Goal: Transaction & Acquisition: Purchase product/service

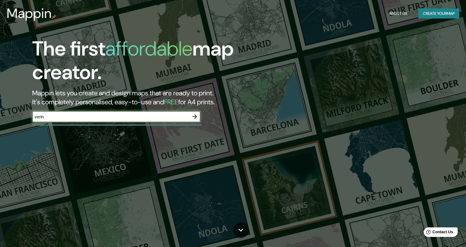
type input "verin"
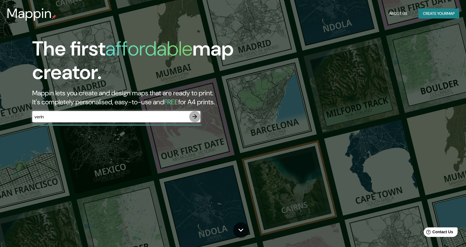
click at [195, 118] on icon "button" at bounding box center [194, 116] width 7 height 7
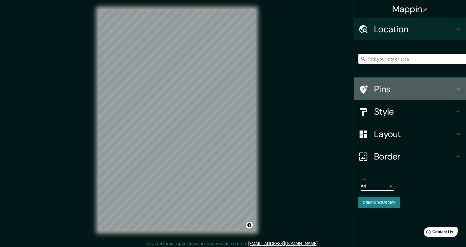
click at [459, 88] on icon at bounding box center [457, 89] width 7 height 7
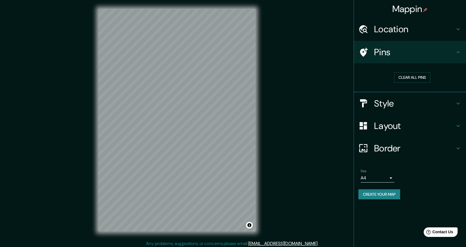
click at [457, 106] on icon at bounding box center [457, 103] width 7 height 7
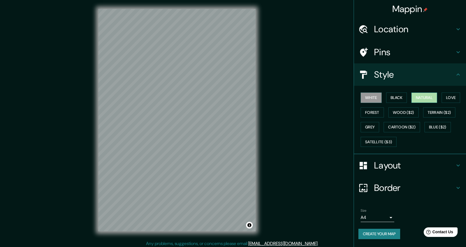
click at [424, 96] on button "Natural" at bounding box center [424, 97] width 26 height 10
click at [370, 114] on button "Forest" at bounding box center [371, 112] width 23 height 10
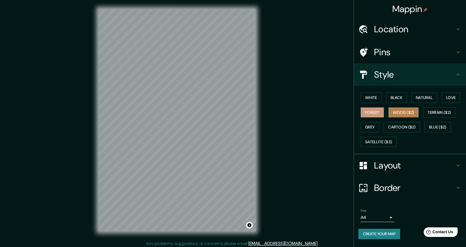
click at [394, 111] on button "Wood ($2)" at bounding box center [403, 112] width 30 height 10
click at [394, 125] on button "Cartoon ($2)" at bounding box center [401, 127] width 36 height 10
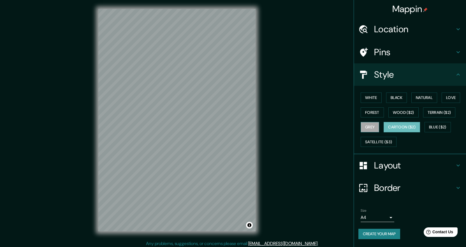
click at [369, 127] on button "Grey" at bounding box center [369, 127] width 18 height 10
click at [375, 142] on button "Satellite ($3)" at bounding box center [378, 142] width 36 height 10
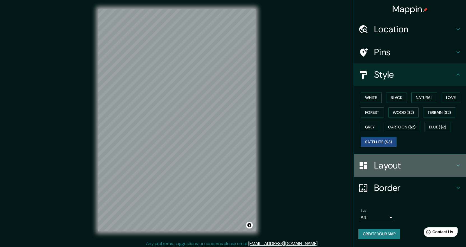
click at [457, 164] on icon at bounding box center [457, 165] width 7 height 7
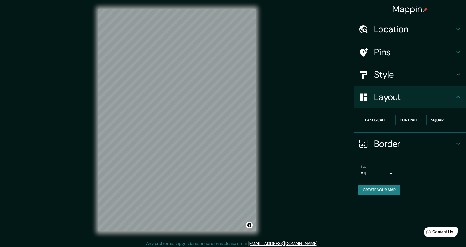
click at [380, 119] on button "Landscape" at bounding box center [375, 120] width 30 height 10
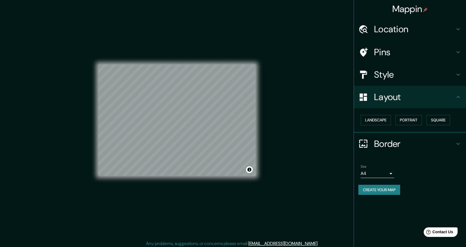
click at [456, 143] on icon at bounding box center [457, 143] width 7 height 7
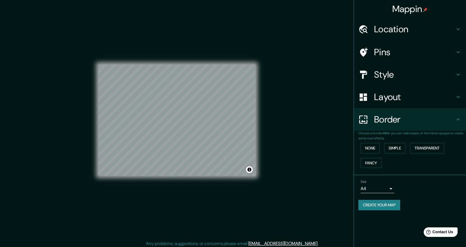
click at [457, 25] on div "Location" at bounding box center [410, 29] width 112 height 22
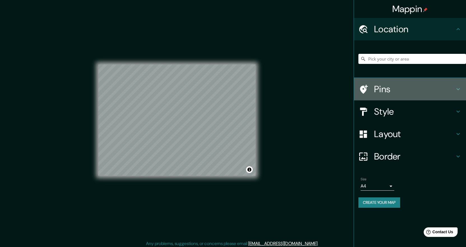
click at [460, 89] on icon at bounding box center [457, 89] width 7 height 7
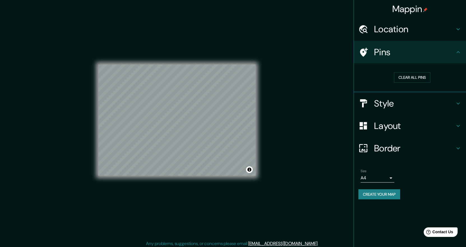
click at [457, 28] on icon at bounding box center [457, 29] width 7 height 7
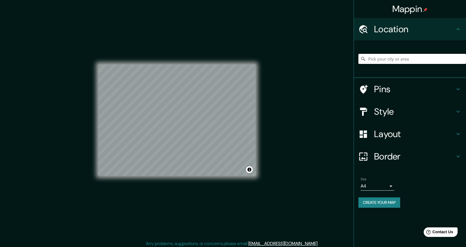
click at [199, 185] on div "© Mapbox © OpenStreetMap Improve this map © Maxar" at bounding box center [176, 120] width 157 height 222
click at [209, 207] on div "© Mapbox © OpenStreetMap Improve this map © Maxar" at bounding box center [176, 120] width 157 height 222
click at [205, 182] on div "© Mapbox © OpenStreetMap Improve this map © Maxar" at bounding box center [176, 120] width 157 height 222
click at [153, 180] on div "© Mapbox © OpenStreetMap Improve this map © Maxar" at bounding box center [176, 120] width 157 height 222
click at [190, 195] on div "© Mapbox © OpenStreetMap Improve this map © Maxar" at bounding box center [176, 120] width 157 height 222
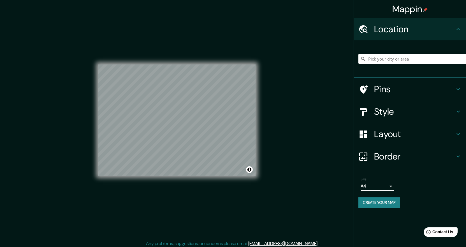
click at [170, 190] on div "© Mapbox © OpenStreetMap Improve this map © Maxar" at bounding box center [176, 120] width 157 height 222
click at [173, 184] on div "© Mapbox © OpenStreetMap Improve this map © Maxar" at bounding box center [176, 120] width 157 height 222
click at [180, 246] on html "Mappin Location Pins Style Layout Border Choose a border. Hint : you can make l…" at bounding box center [233, 123] width 466 height 247
click at [117, 182] on div "© Mapbox © OpenStreetMap Improve this map © Maxar" at bounding box center [176, 120] width 157 height 222
click at [228, 204] on div "© Mapbox © OpenStreetMap Improve this map © Maxar" at bounding box center [176, 120] width 157 height 222
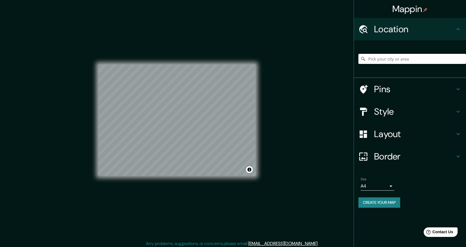
click at [160, 198] on div "© Mapbox © OpenStreetMap Improve this map © Maxar" at bounding box center [176, 120] width 157 height 222
click at [269, 128] on div "Mappin Location Pins Style Layout Border Choose a border. Hint : you can make l…" at bounding box center [233, 124] width 466 height 249
click at [385, 201] on button "Create your map" at bounding box center [379, 202] width 42 height 10
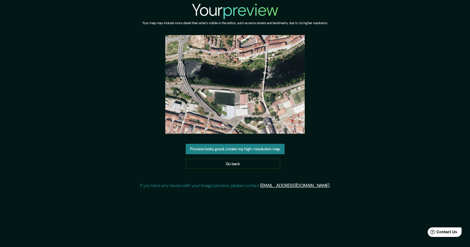
click at [265, 144] on button "Preview looks good, create my high-resolution map" at bounding box center [235, 149] width 99 height 10
click at [247, 163] on link "Go back" at bounding box center [233, 163] width 94 height 10
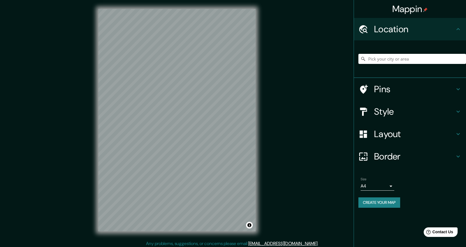
click at [271, 114] on div "Mappin Location Pins Style Layout Border Choose a border. Hint : you can make l…" at bounding box center [233, 124] width 466 height 249
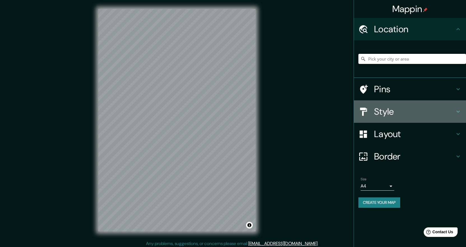
click at [456, 110] on icon at bounding box center [457, 111] width 7 height 7
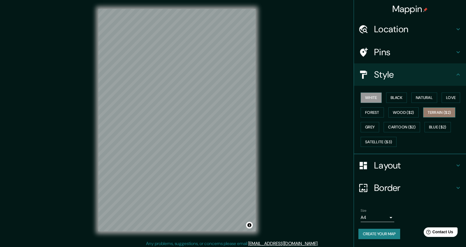
click at [435, 113] on button "Terrain ($2)" at bounding box center [439, 112] width 32 height 10
click at [438, 127] on button "Blue ($2)" at bounding box center [437, 127] width 26 height 10
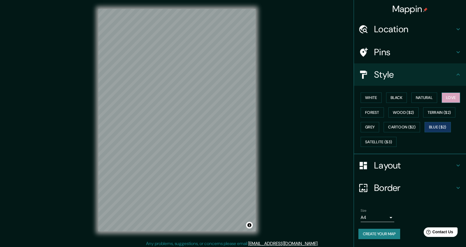
click at [445, 96] on button "Love" at bounding box center [450, 97] width 18 height 10
click at [427, 98] on button "Natural" at bounding box center [424, 97] width 26 height 10
click at [394, 97] on button "Black" at bounding box center [396, 97] width 21 height 10
click at [282, 147] on div "Mappin Location Pins Style White Black Natural Love Forest Wood ($2) Terrain ($…" at bounding box center [233, 124] width 466 height 249
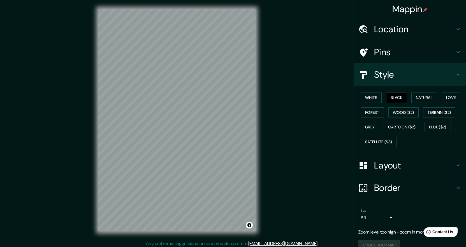
click at [268, 127] on div "Mappin Location Pins Style White Black Natural Love Forest Wood ($2) Terrain ($…" at bounding box center [233, 124] width 466 height 249
click at [264, 131] on div "© Mapbox © OpenStreetMap Improve this map" at bounding box center [176, 120] width 175 height 240
click at [380, 142] on button "Satellite ($3)" at bounding box center [378, 142] width 36 height 10
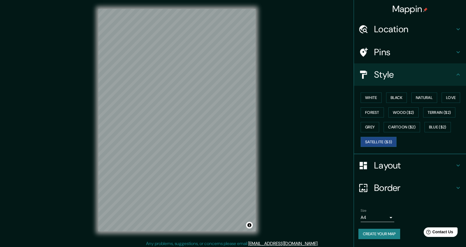
click at [284, 96] on div "Mappin Location Pins Style White Black Natural Love Forest Wood ($2) Terrain ($…" at bounding box center [233, 124] width 466 height 249
click at [78, 214] on div "Mappin Location Pins Style White Black Natural Love Forest Wood ($2) Terrain ($…" at bounding box center [233, 124] width 466 height 249
click at [385, 236] on button "Create your map" at bounding box center [379, 233] width 42 height 10
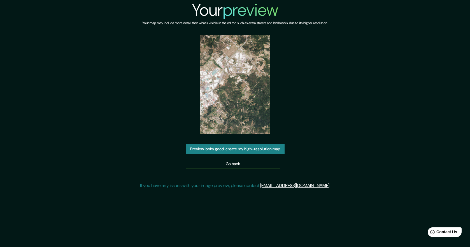
click at [240, 113] on img at bounding box center [235, 84] width 70 height 99
click at [248, 82] on img at bounding box center [235, 84] width 70 height 99
click at [248, 151] on button "Preview looks good, create my high-resolution map" at bounding box center [235, 149] width 99 height 10
